Goal: Task Accomplishment & Management: Complete application form

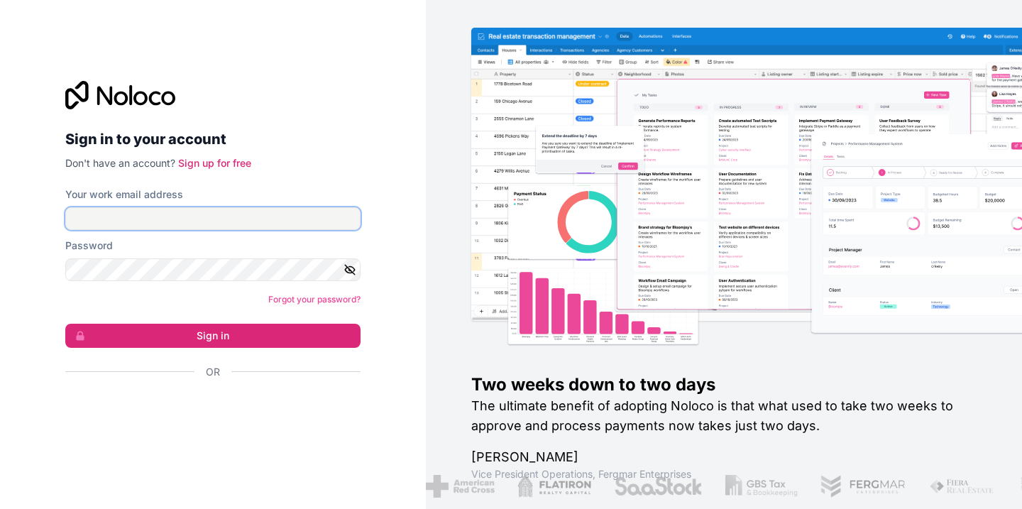
click at [327, 221] on input "Your work email address" at bounding box center [212, 218] width 295 height 23
click at [301, 218] on input "Your work email address" at bounding box center [212, 218] width 295 height 23
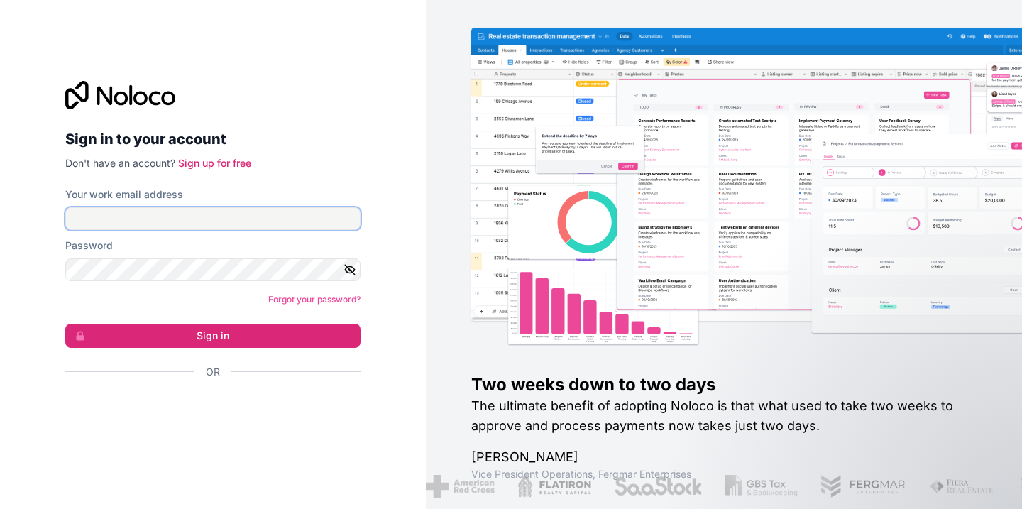
click at [332, 218] on input "Your work email address" at bounding box center [212, 218] width 295 height 23
click at [202, 218] on input "Your work email address" at bounding box center [212, 218] width 295 height 23
click at [193, 219] on input "Your work email address" at bounding box center [212, 218] width 295 height 23
click at [215, 214] on input "Your work email address" at bounding box center [212, 218] width 295 height 23
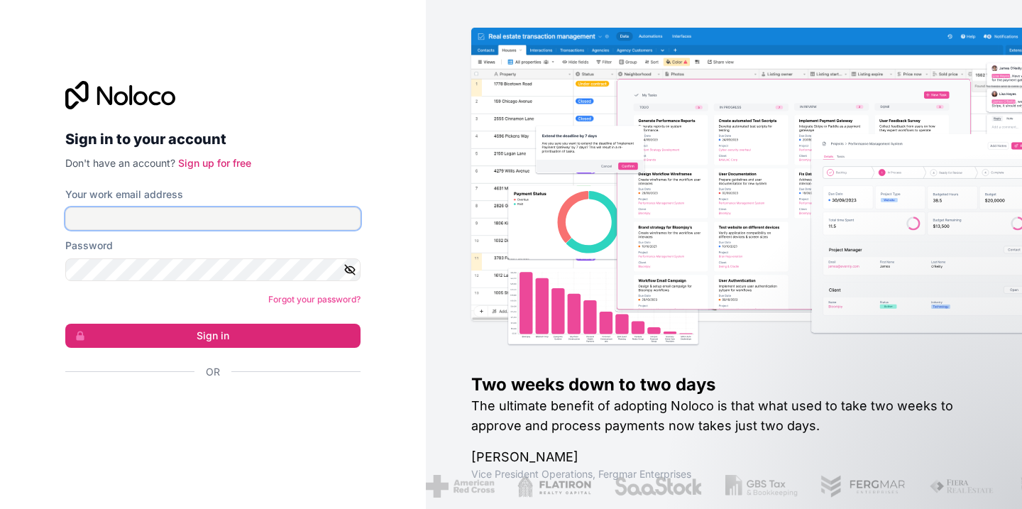
click at [214, 213] on input "Your work email address" at bounding box center [212, 218] width 295 height 23
type input "*"
